Goal: Task Accomplishment & Management: Use online tool/utility

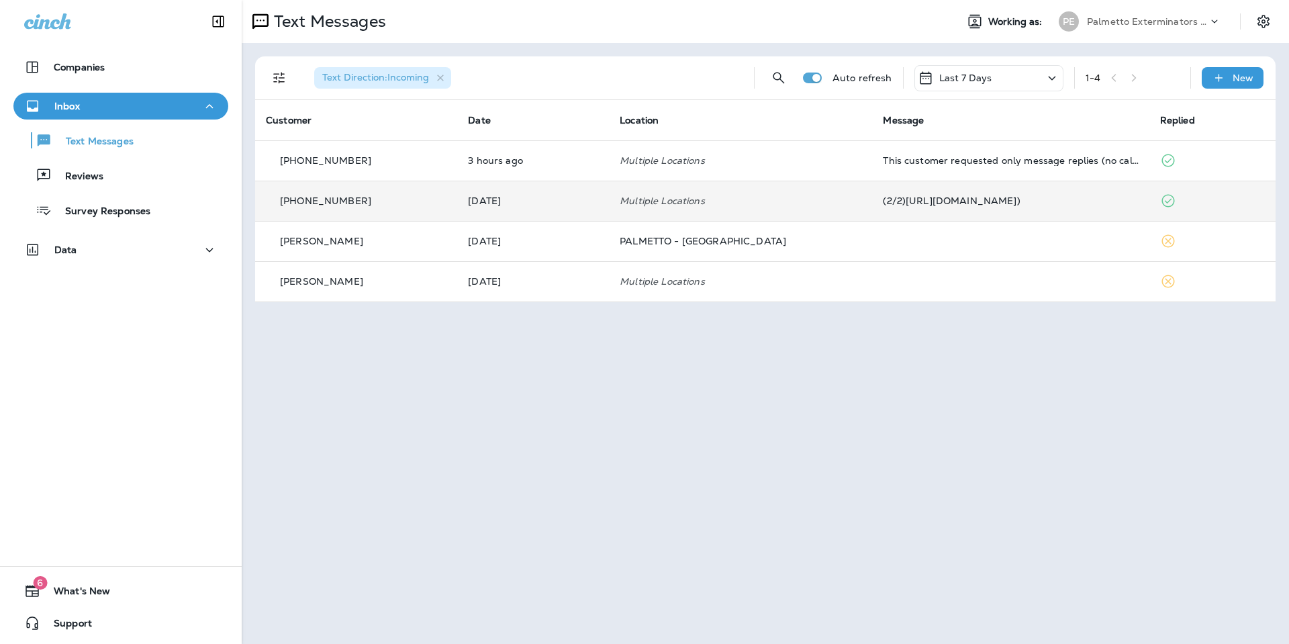
click at [1111, 209] on td "(2/2)[URL][DOMAIN_NAME])" at bounding box center [1010, 201] width 277 height 40
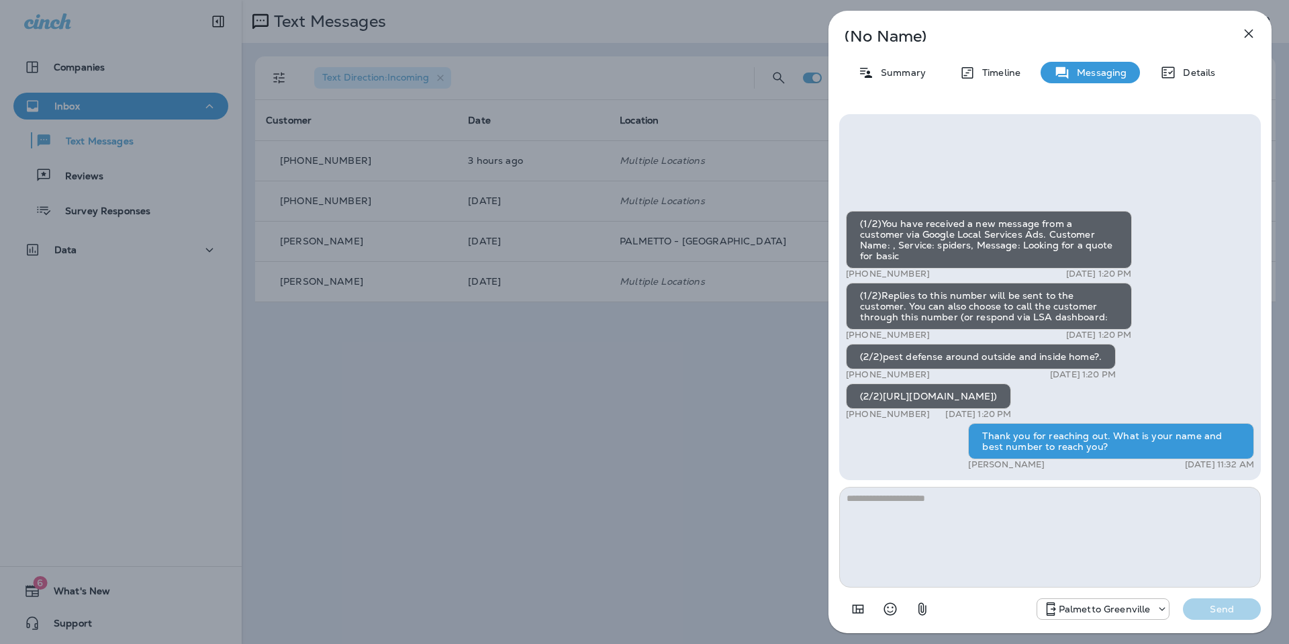
click at [1244, 39] on icon "button" at bounding box center [1248, 34] width 16 height 16
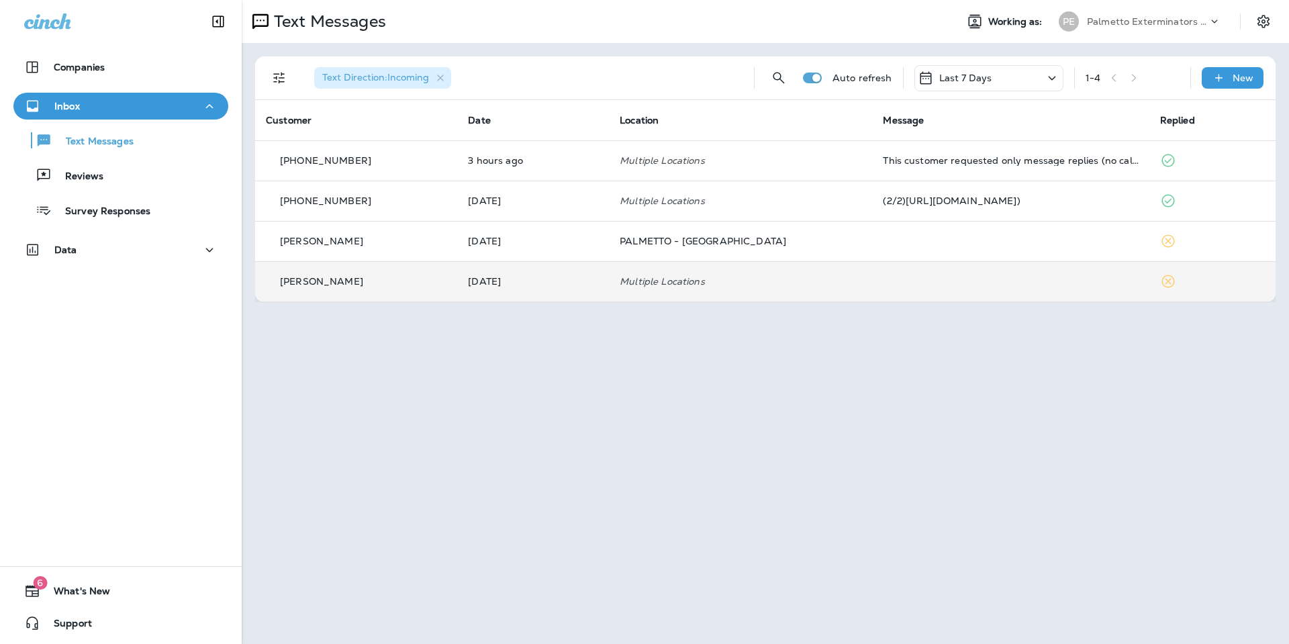
click at [872, 285] on td at bounding box center [1010, 281] width 277 height 40
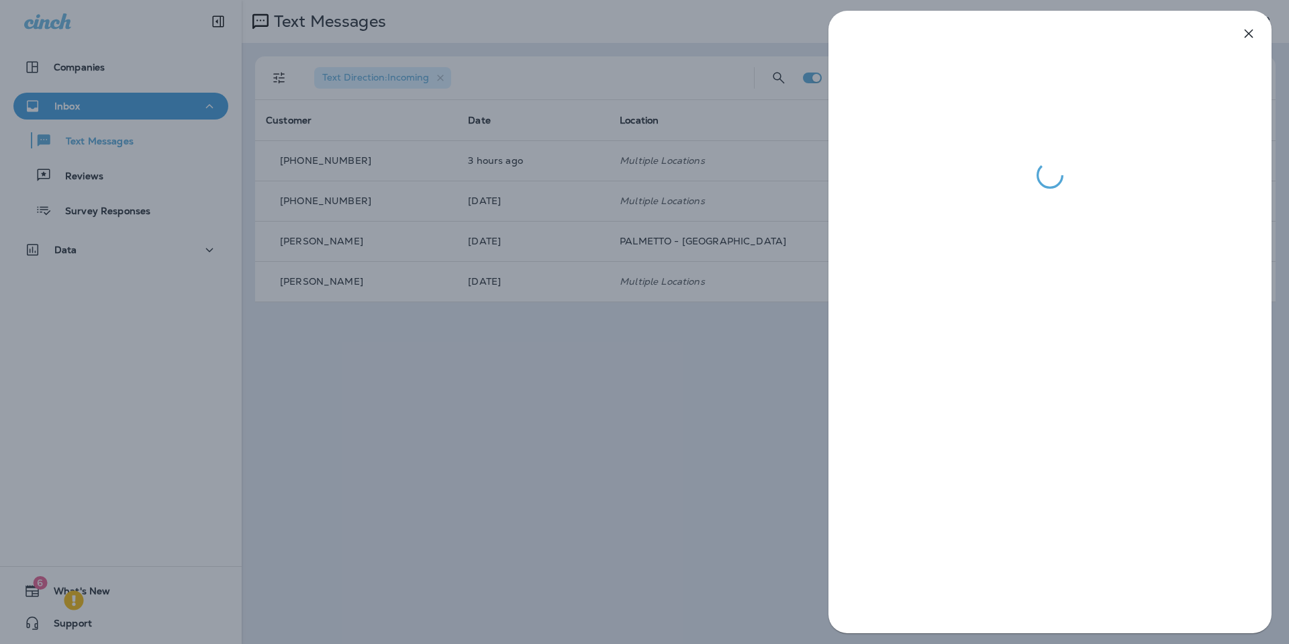
click at [1240, 39] on icon "button" at bounding box center [1248, 34] width 16 height 16
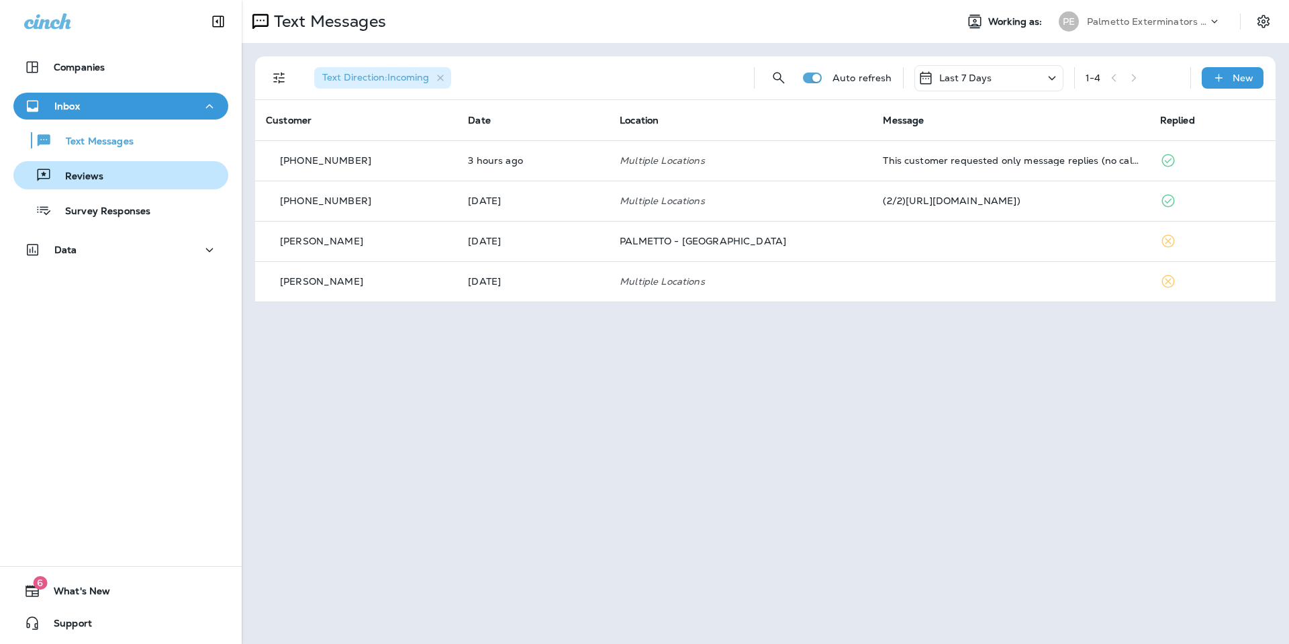
click at [91, 175] on p "Reviews" at bounding box center [78, 176] width 52 height 13
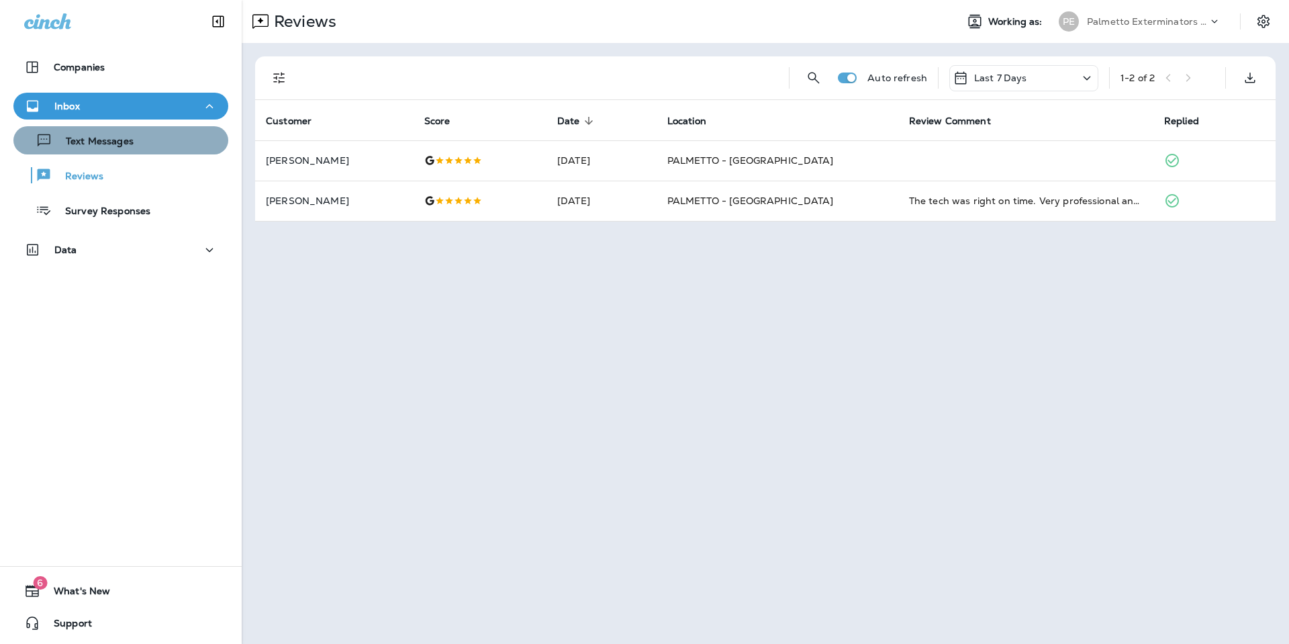
click at [156, 136] on div "Text Messages" at bounding box center [121, 140] width 204 height 20
